Goal: Task Accomplishment & Management: Manage account settings

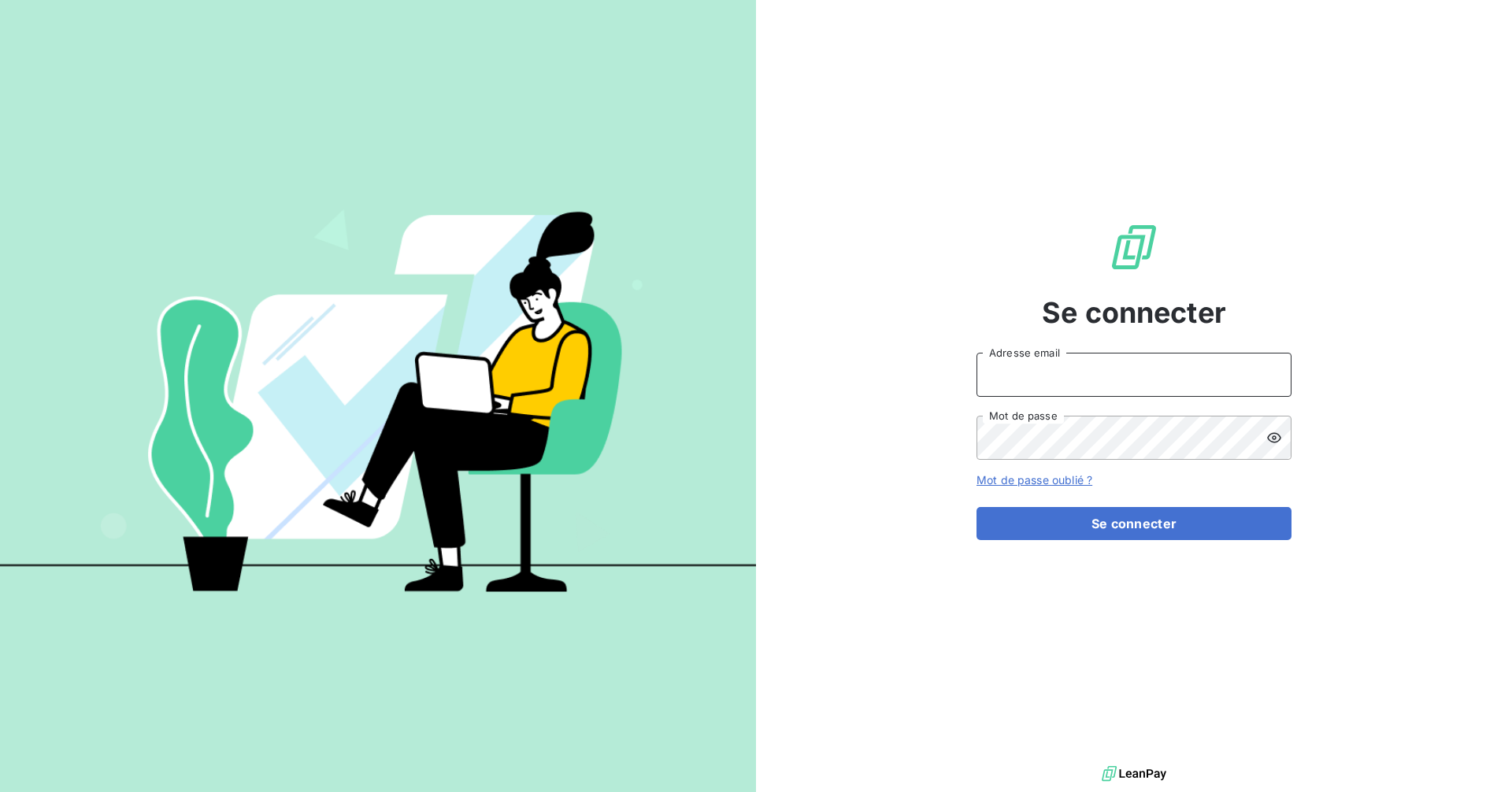
click at [1027, 368] on input "Adresse email" at bounding box center [1134, 375] width 315 height 44
type input "[EMAIL_ADDRESS][DOMAIN_NAME]"
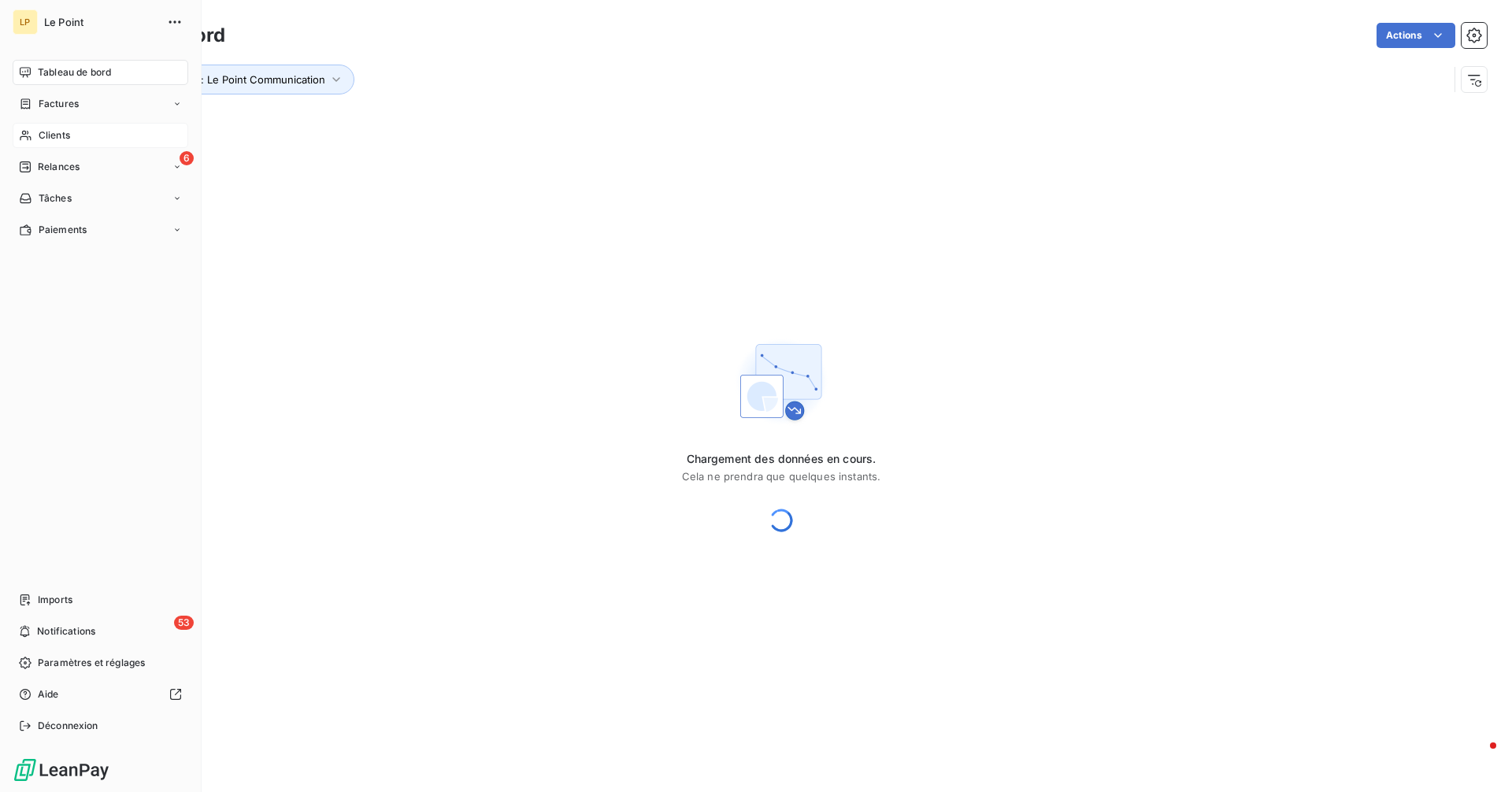
click at [36, 137] on div "Clients" at bounding box center [100, 135] width 175 height 25
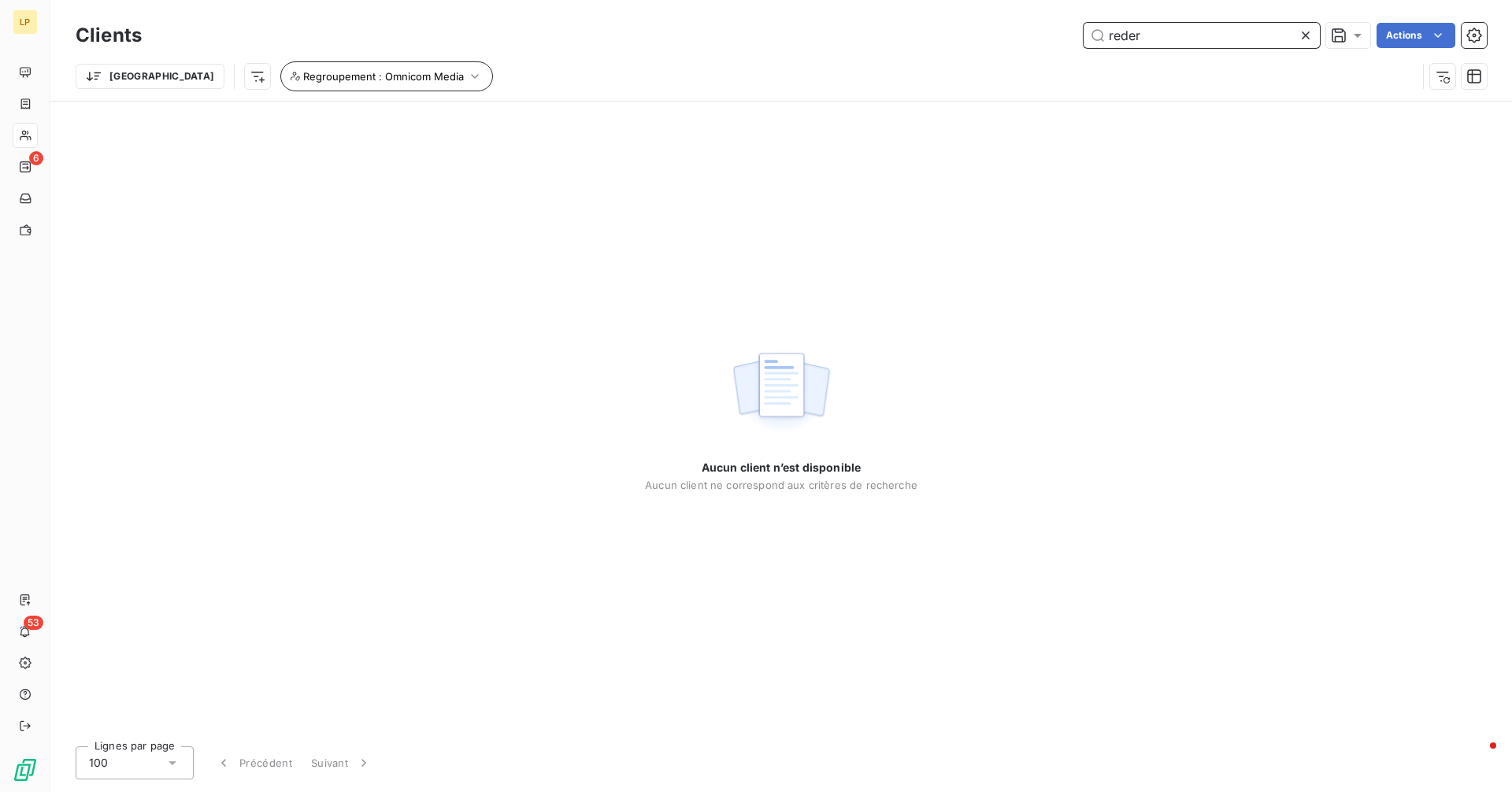
type input "reder"
click at [363, 80] on span "Regroupement : Omnicom Media" at bounding box center [383, 76] width 161 height 13
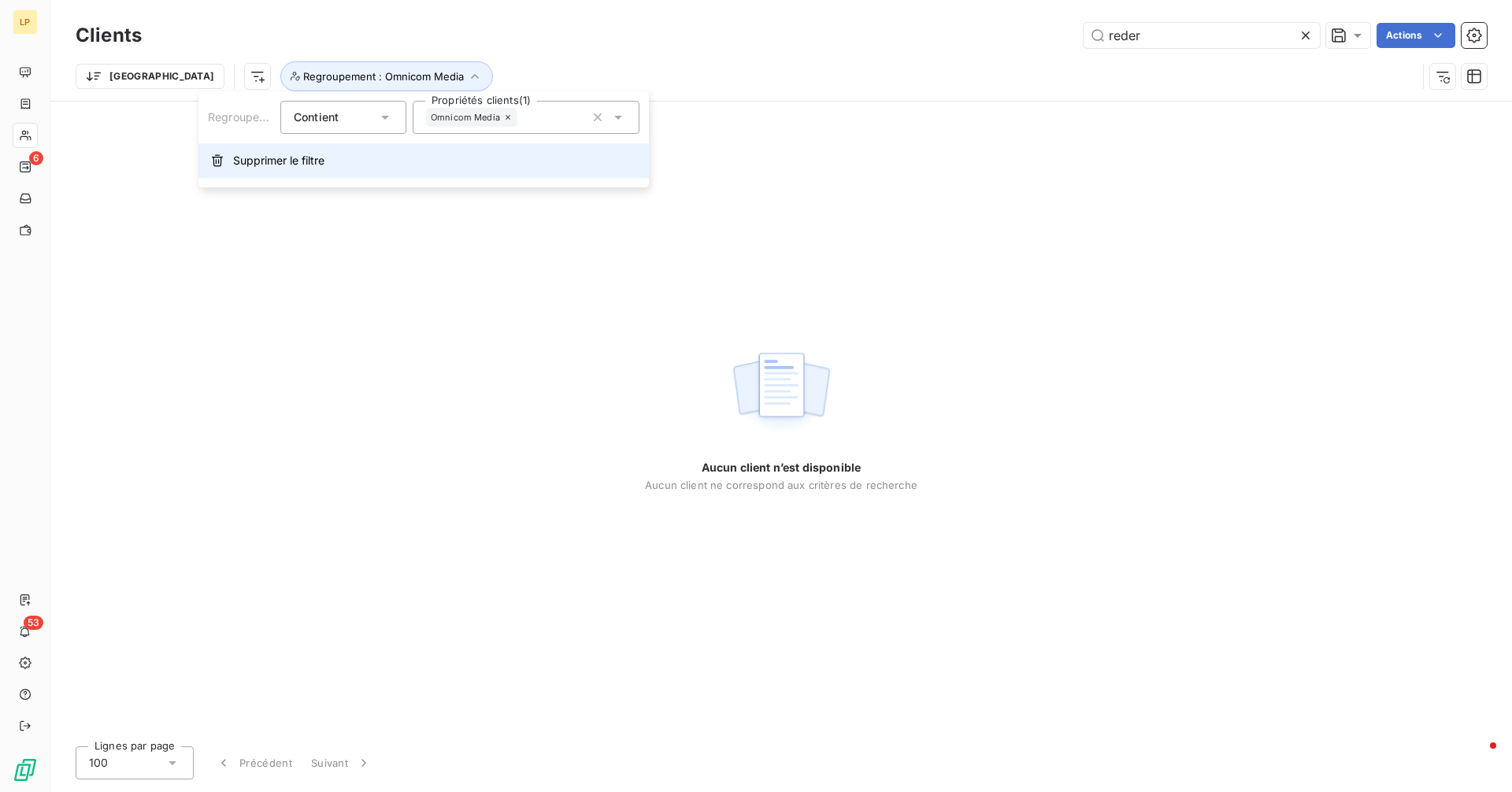
click at [388, 156] on button "Supprimer le filtre" at bounding box center [423, 161] width 450 height 35
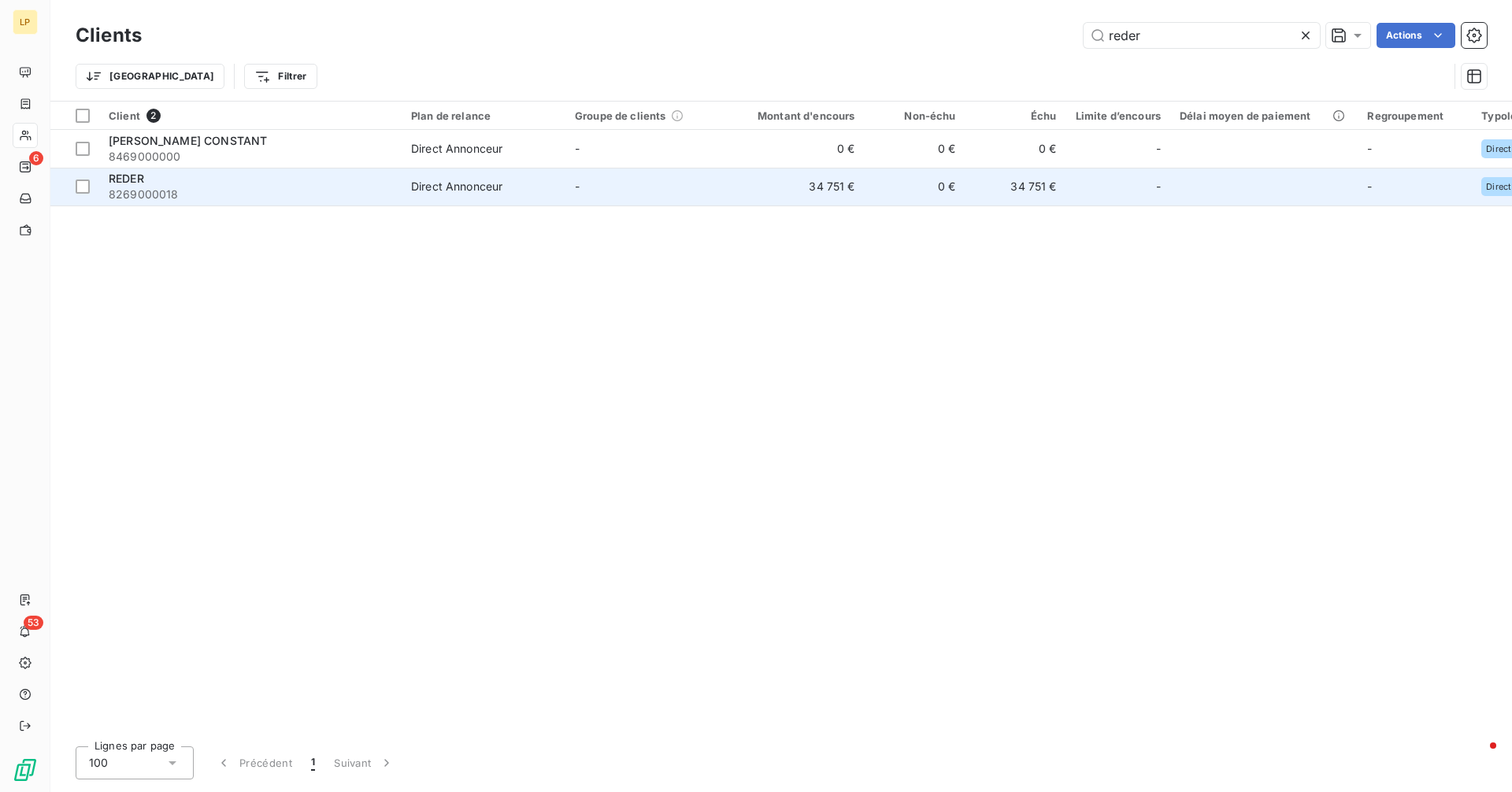
click at [395, 198] on td "REDER 8269000018" at bounding box center [250, 187] width 302 height 38
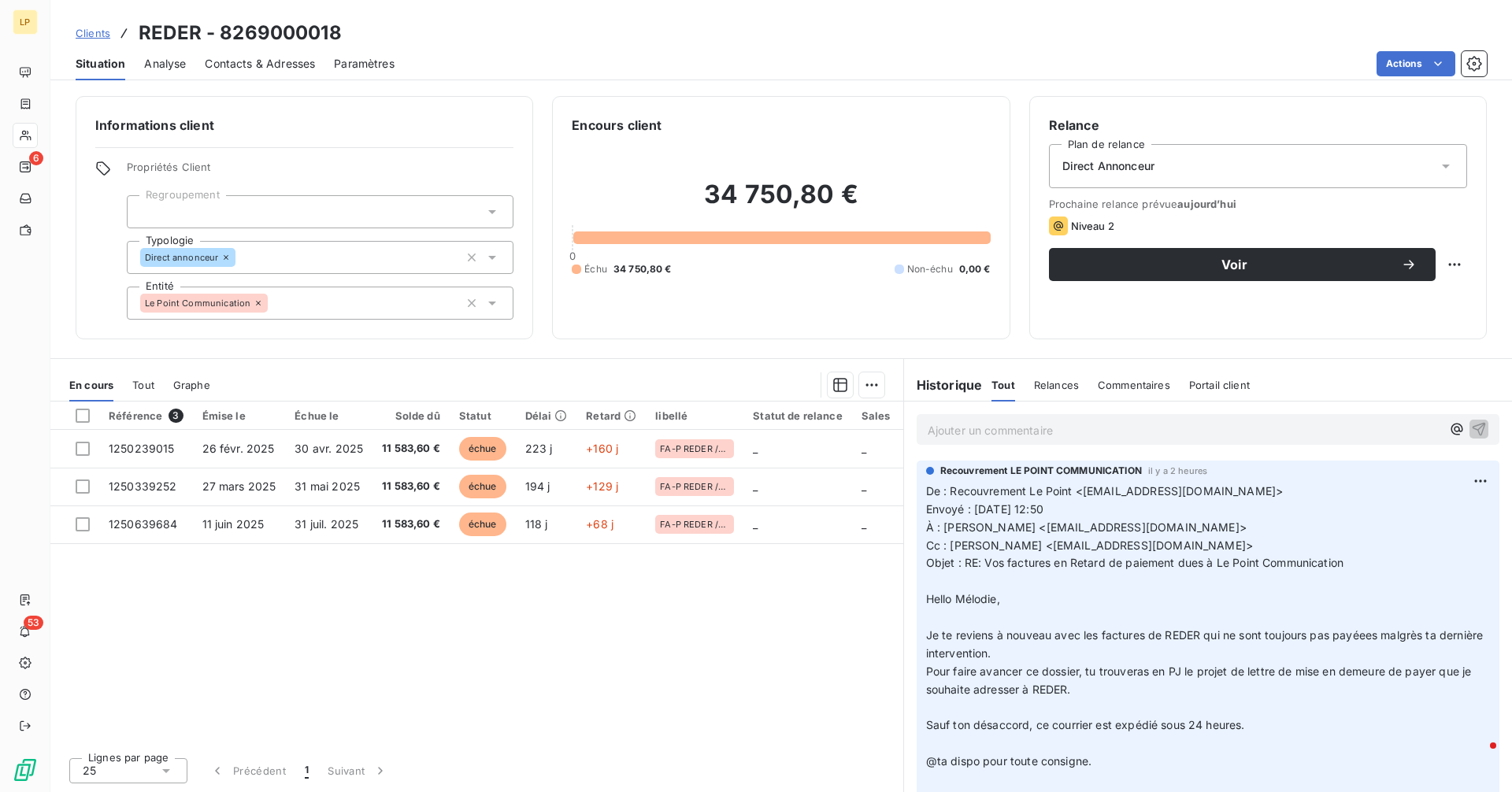
click at [1051, 425] on p "Ajouter un commentaire ﻿" at bounding box center [1184, 430] width 513 height 19
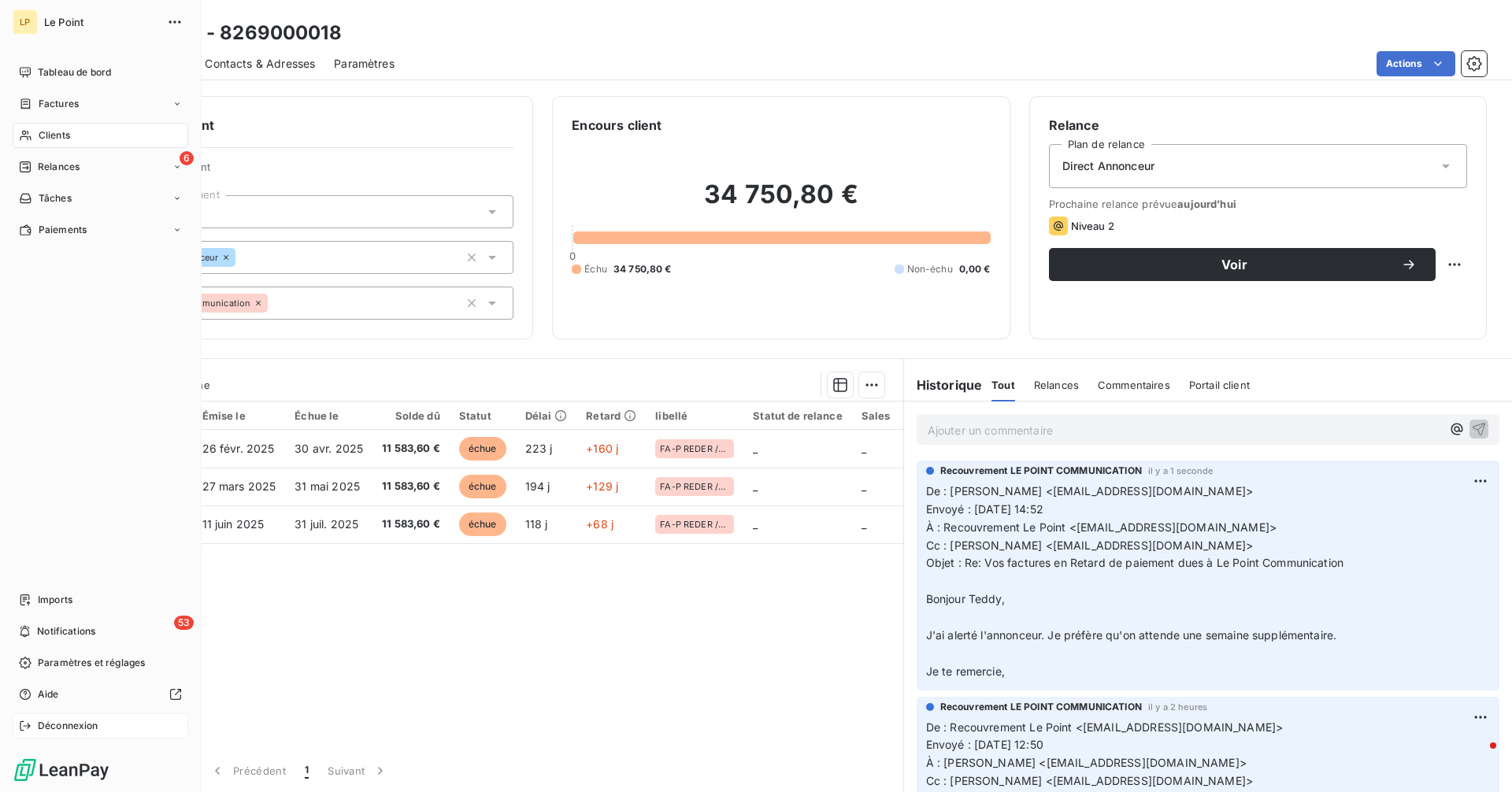
click at [37, 726] on div "Déconnexion" at bounding box center [100, 726] width 175 height 25
